Goal: Register for event/course

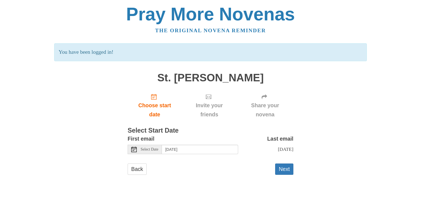
click at [136, 153] on use at bounding box center [134, 150] width 6 height 6
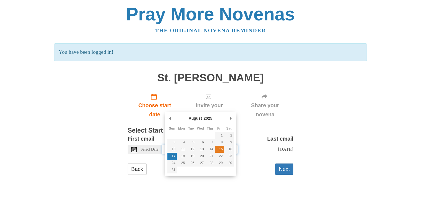
type input "[DATE]"
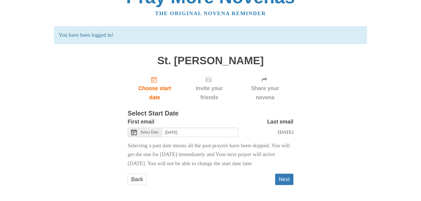
scroll to position [95, 0]
click at [280, 174] on button "Next" at bounding box center [284, 179] width 18 height 11
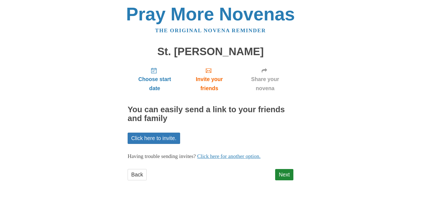
scroll to position [52, 0]
click at [284, 175] on link "Next" at bounding box center [284, 174] width 18 height 11
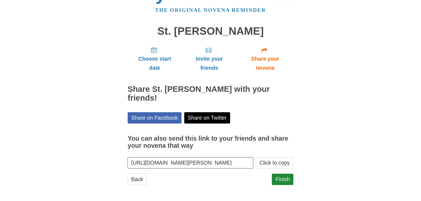
scroll to position [71, 0]
click at [275, 177] on link "Finish" at bounding box center [283, 179] width 22 height 11
